Goal: Transaction & Acquisition: Book appointment/travel/reservation

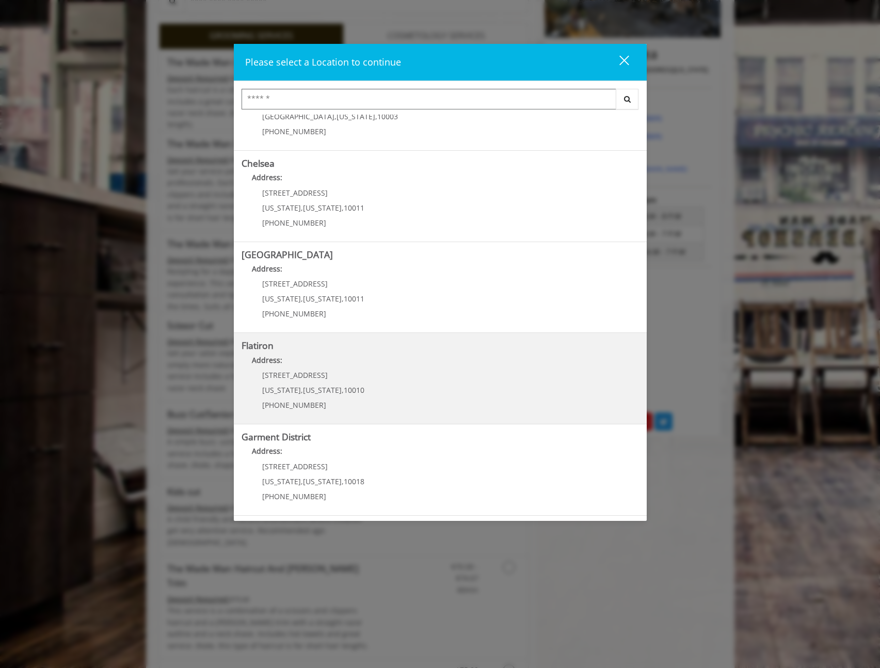
scroll to position [345, 0]
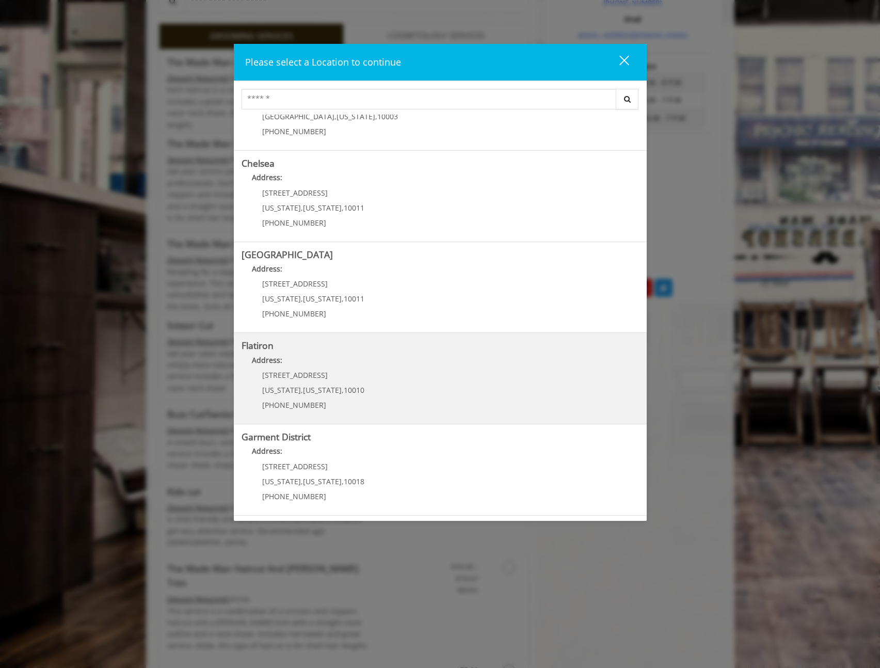
click at [515, 364] on "Address:" at bounding box center [439, 362] width 397 height 17
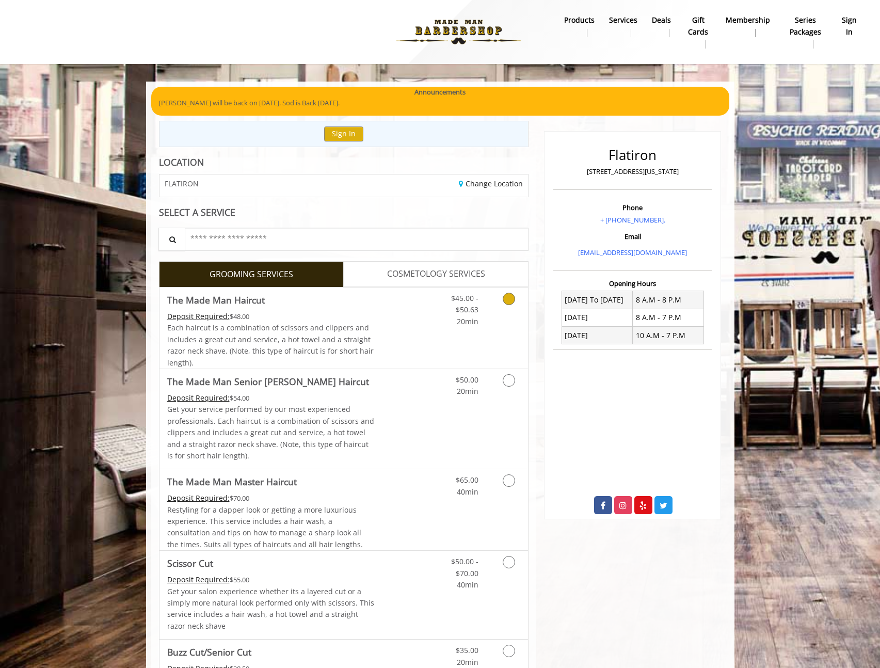
click at [416, 316] on link "Discounted Price" at bounding box center [404, 327] width 61 height 81
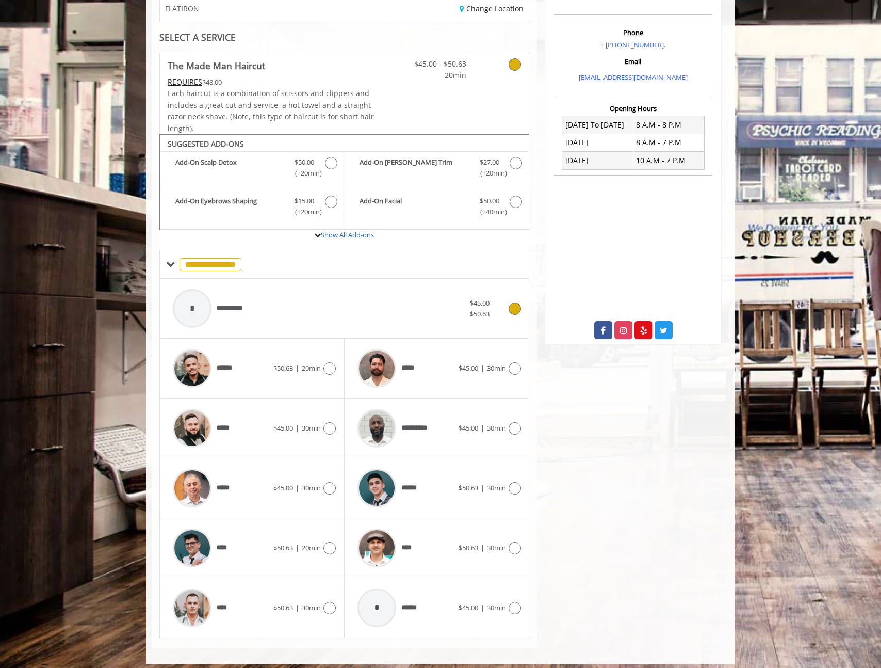
scroll to position [181, 0]
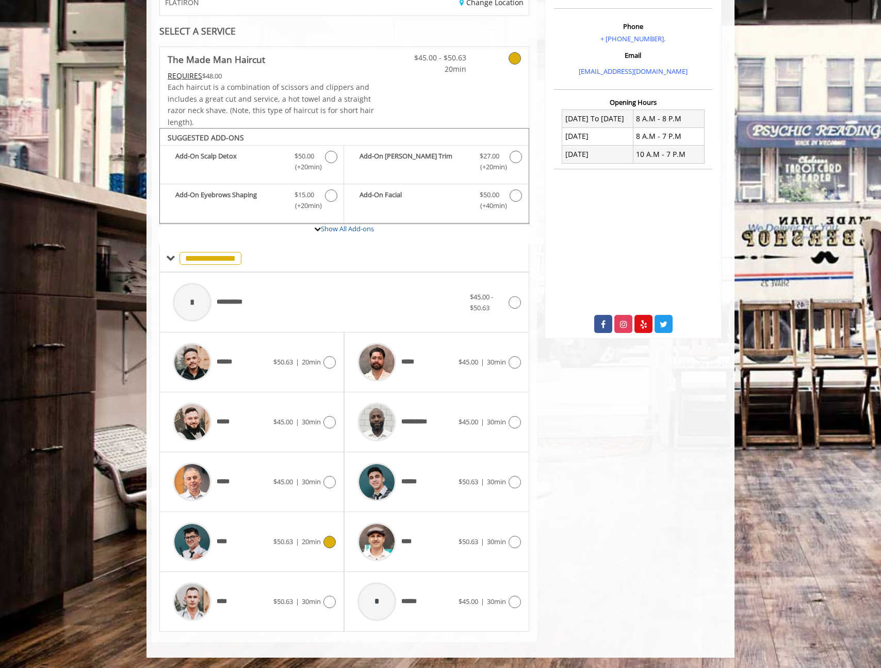
click at [332, 528] on div "**** $50.63 | 20min" at bounding box center [252, 541] width 168 height 49
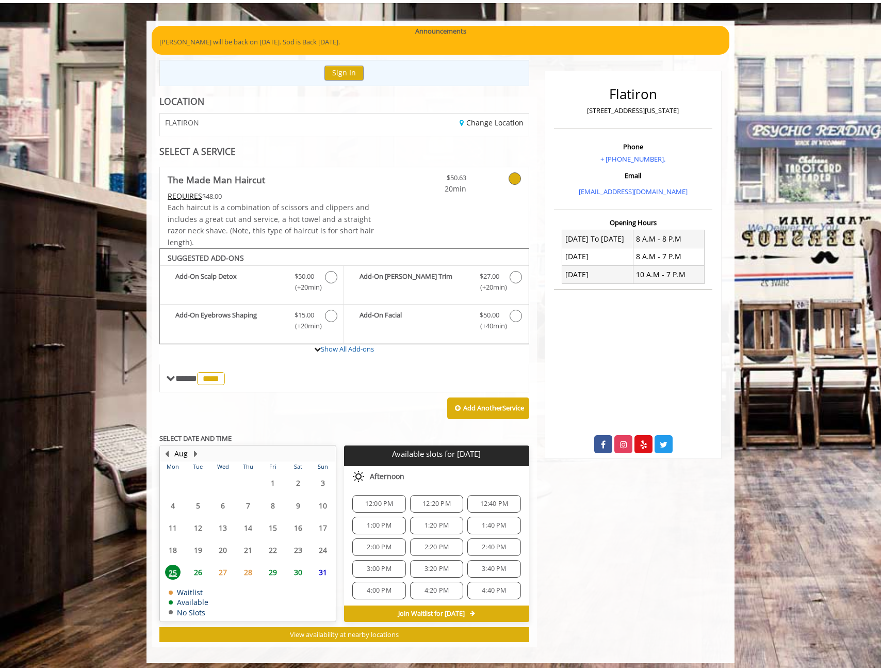
scroll to position [66, 0]
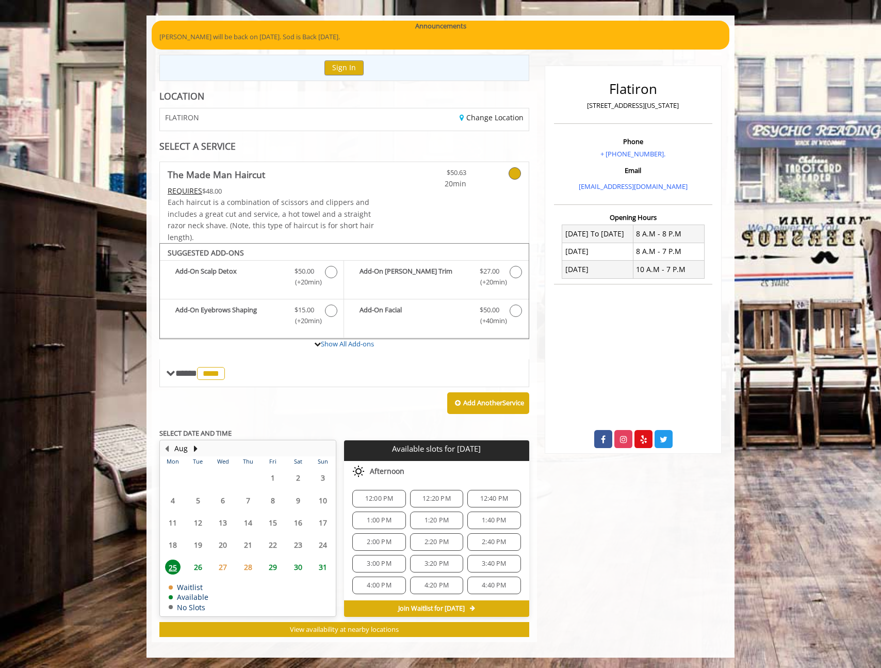
click at [275, 568] on span "29" at bounding box center [272, 566] width 15 height 15
click at [201, 567] on span "26" at bounding box center [197, 566] width 15 height 15
click at [230, 566] on span "27" at bounding box center [222, 566] width 15 height 15
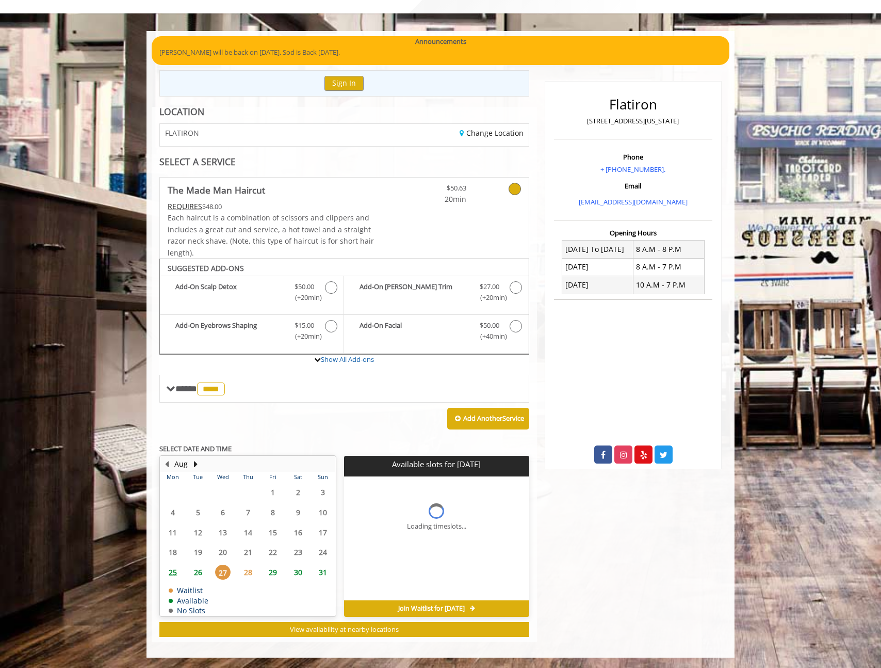
scroll to position [0, 0]
click at [273, 569] on span "29" at bounding box center [272, 571] width 15 height 15
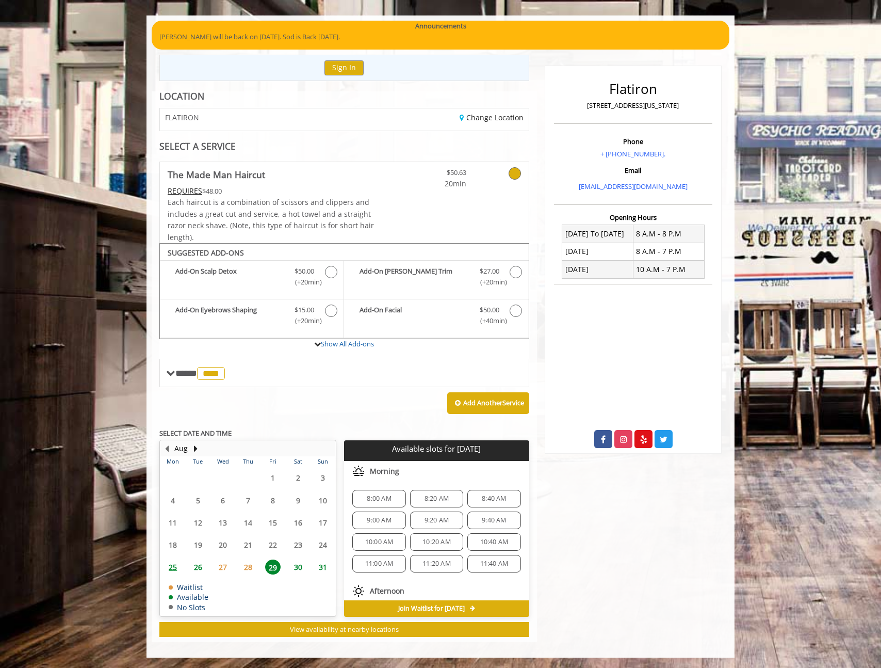
click at [295, 563] on span "30" at bounding box center [297, 566] width 15 height 15
click at [278, 565] on span "29" at bounding box center [272, 566] width 15 height 15
click at [483, 541] on span "4:20 PM" at bounding box center [494, 541] width 24 height 8
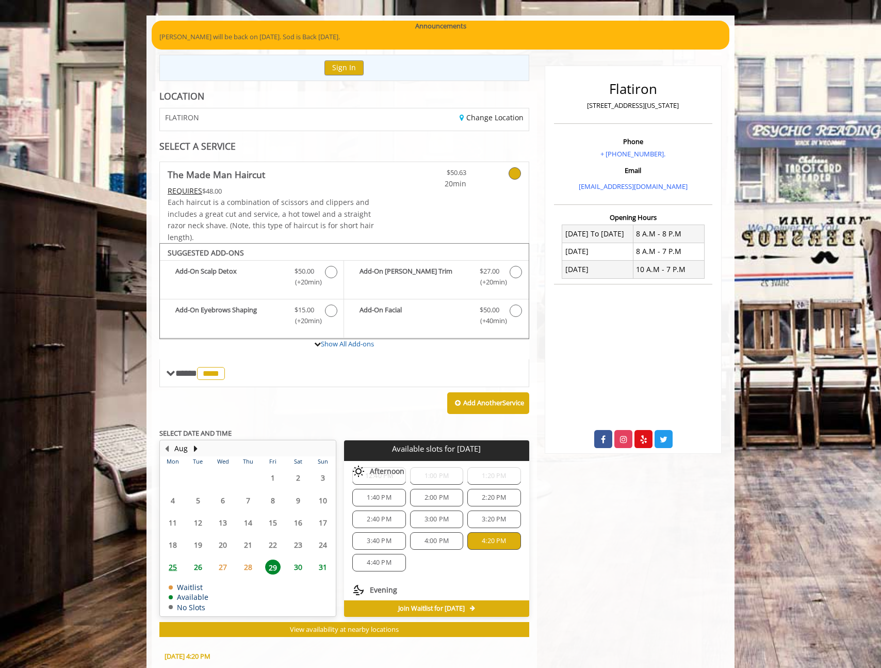
scroll to position [252, 0]
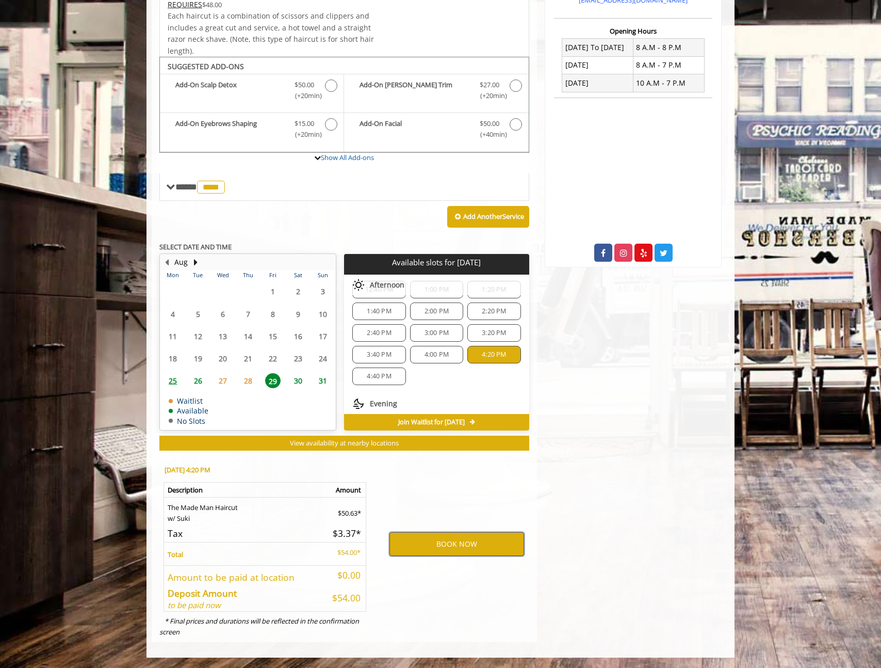
click at [417, 540] on button "BOOK NOW" at bounding box center [457, 544] width 135 height 24
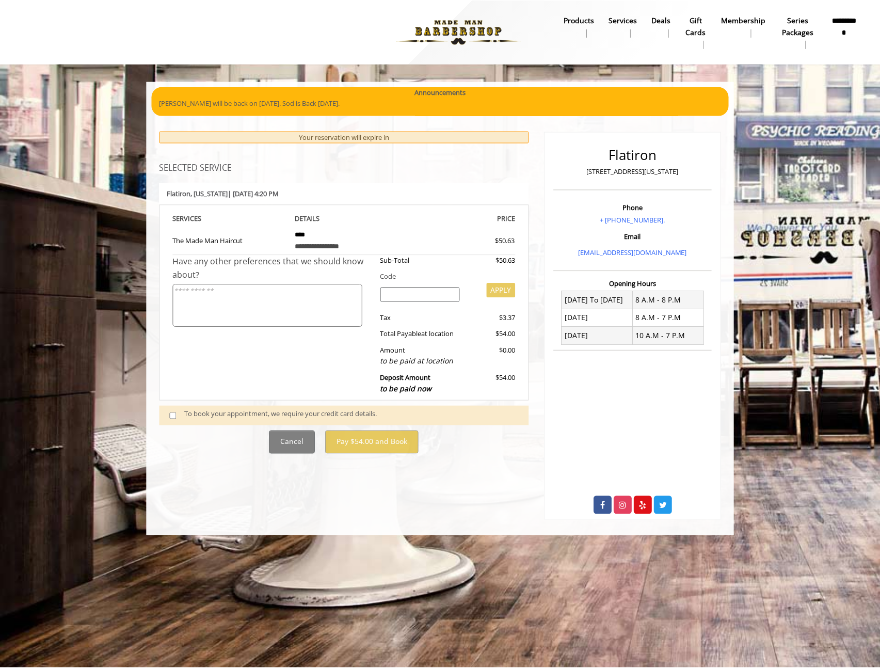
scroll to position [0, 0]
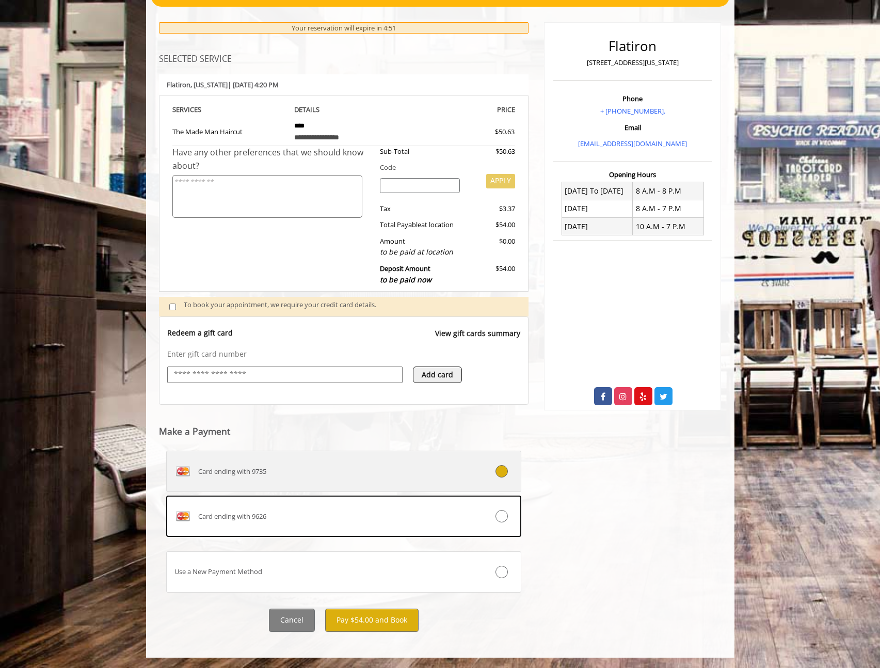
click at [365, 471] on div "Card ending with 9735" at bounding box center [314, 471] width 295 height 17
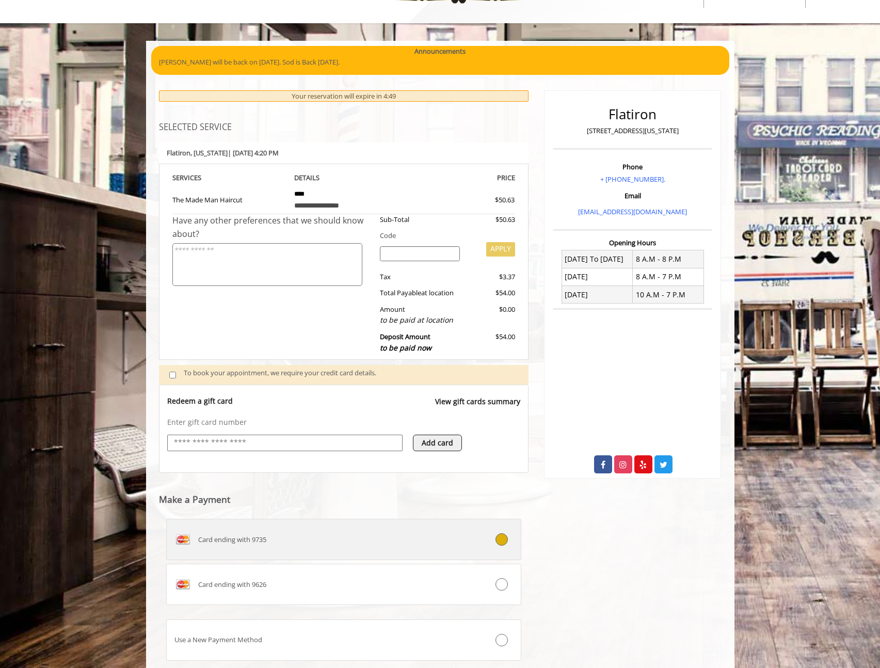
click at [369, 529] on label "Card ending with 9735" at bounding box center [343, 538] width 355 height 41
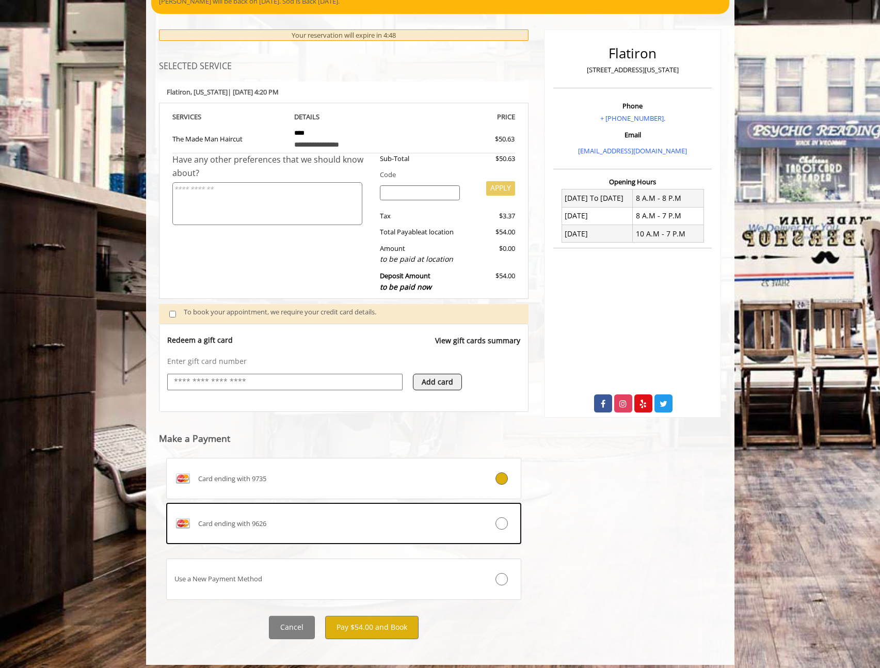
scroll to position [109, 0]
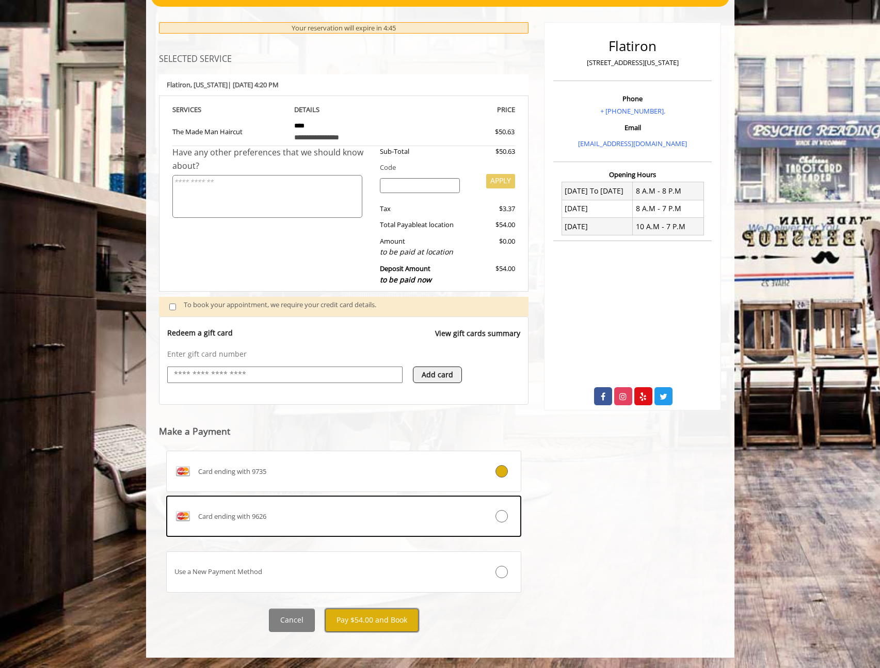
click at [379, 623] on button "Pay $54.00 and Book" at bounding box center [371, 619] width 93 height 23
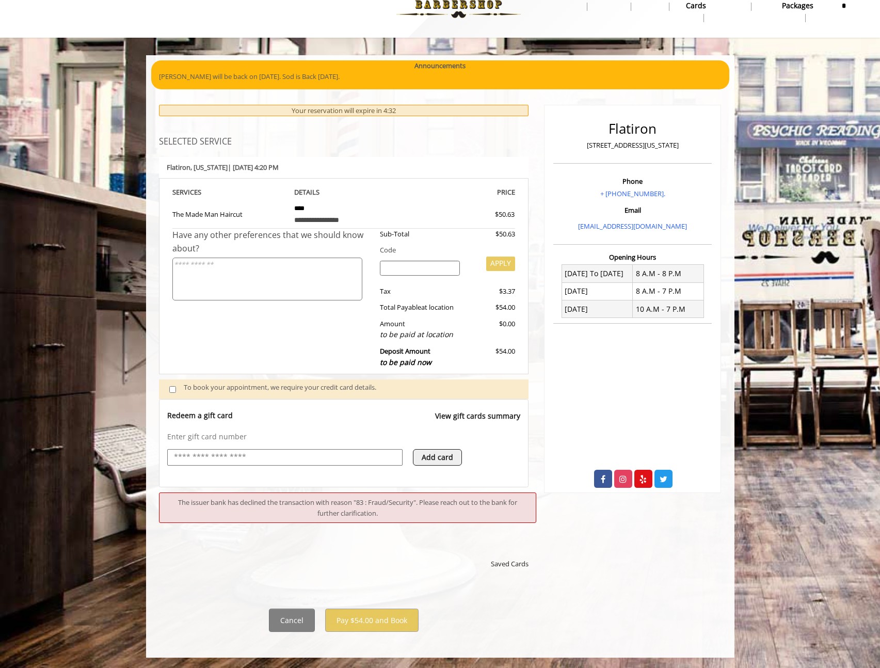
scroll to position [36, 0]
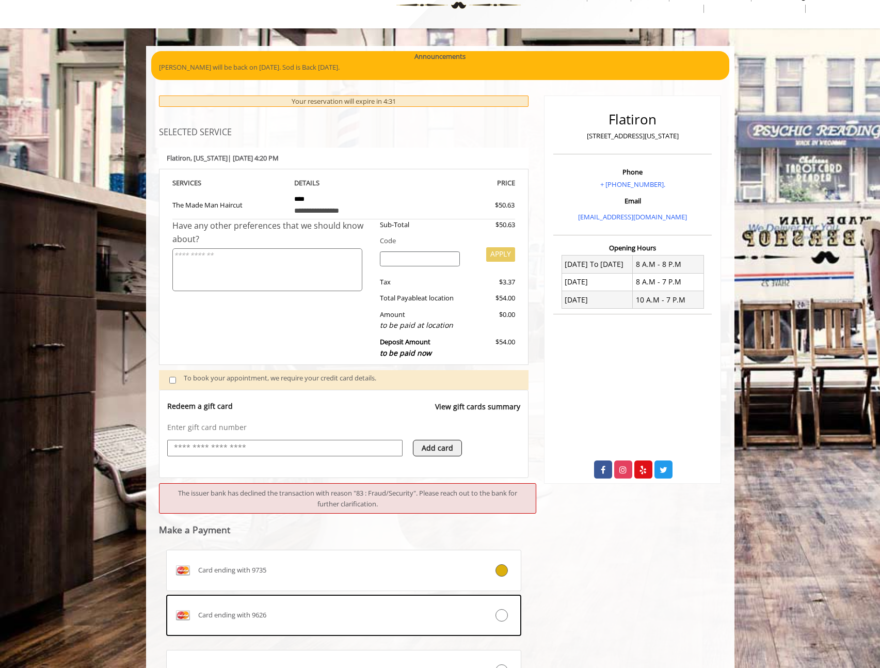
click at [549, 541] on div "Flatiron 10 E 23rd Street, New York Phone + (917) 475-1765. Email info@mademanb…" at bounding box center [632, 413] width 192 height 656
